Goal: Obtain resource: Obtain resource

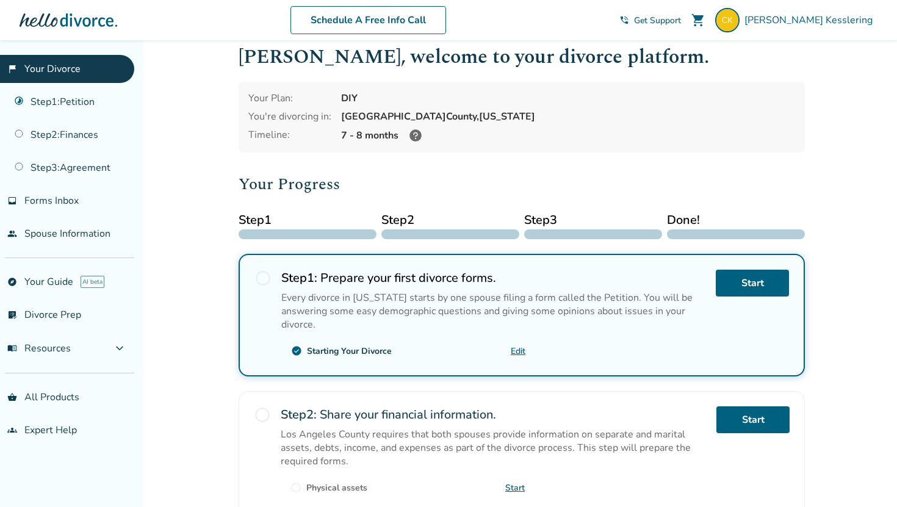
scroll to position [358, 0]
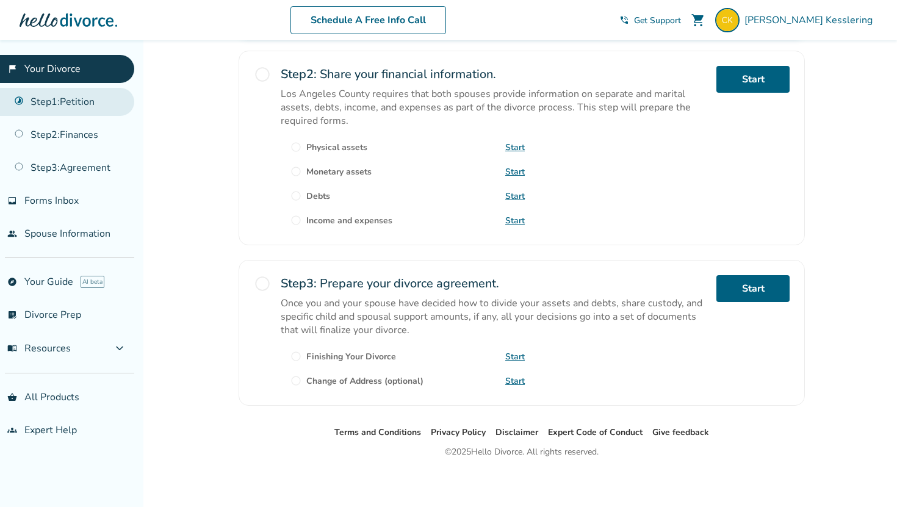
click at [71, 101] on link "Step 1 : Petition" at bounding box center [67, 102] width 134 height 28
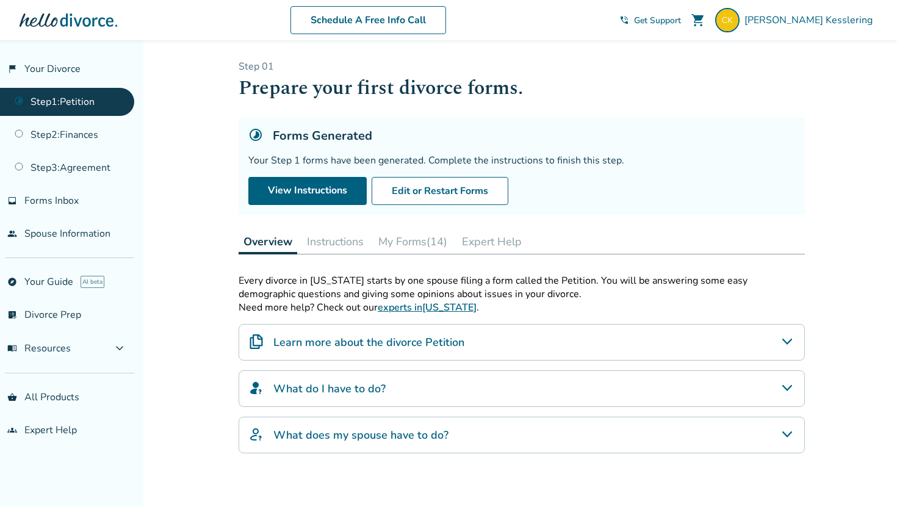
click at [390, 236] on button "My Forms (14)" at bounding box center [412, 241] width 79 height 24
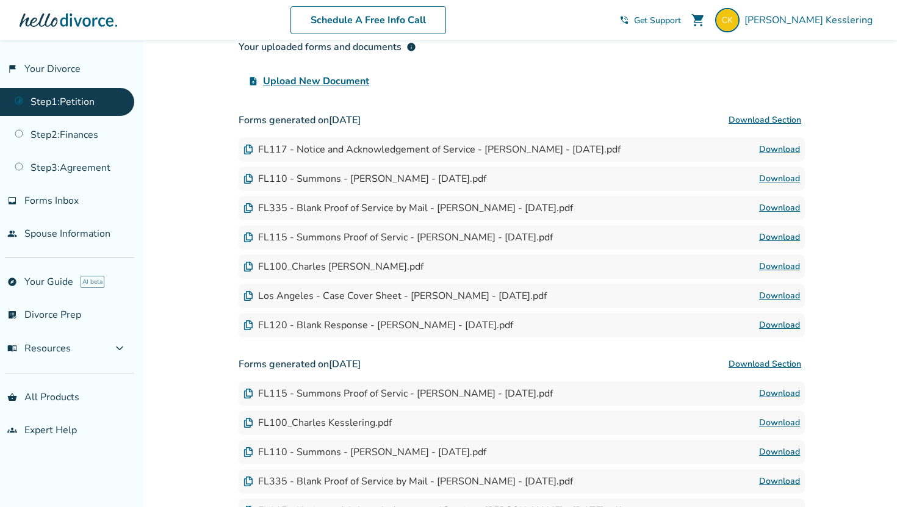
scroll to position [287, 0]
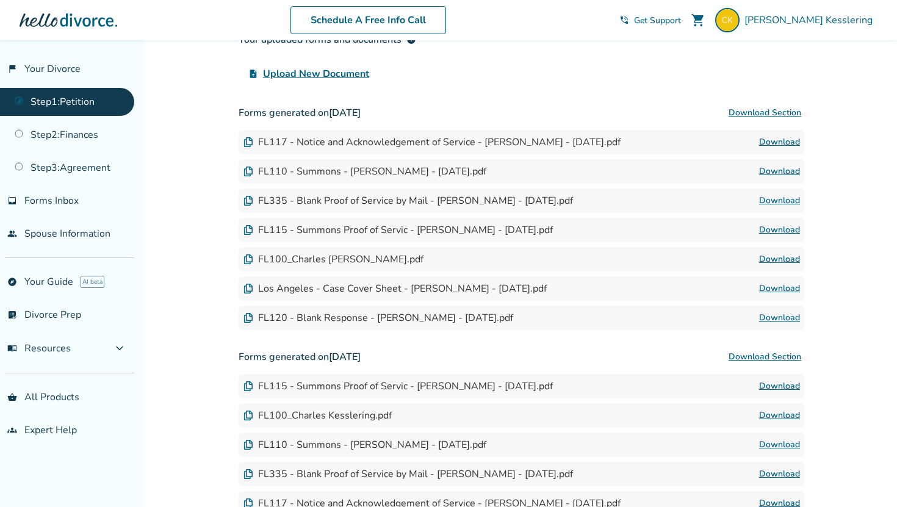
click at [353, 145] on div "FL117 - Notice and Acknowledgement of Service - [PERSON_NAME] - [DATE].pdf" at bounding box center [432, 141] width 377 height 13
click at [251, 147] on div "FL117 - Notice and Acknowledgement of Service - Charles Carl Kesslering - 2025-…" at bounding box center [432, 141] width 377 height 13
click at [249, 145] on img at bounding box center [249, 142] width 10 height 10
click at [780, 139] on link "Download" at bounding box center [779, 142] width 41 height 15
